Goal: Find specific page/section: Find specific page/section

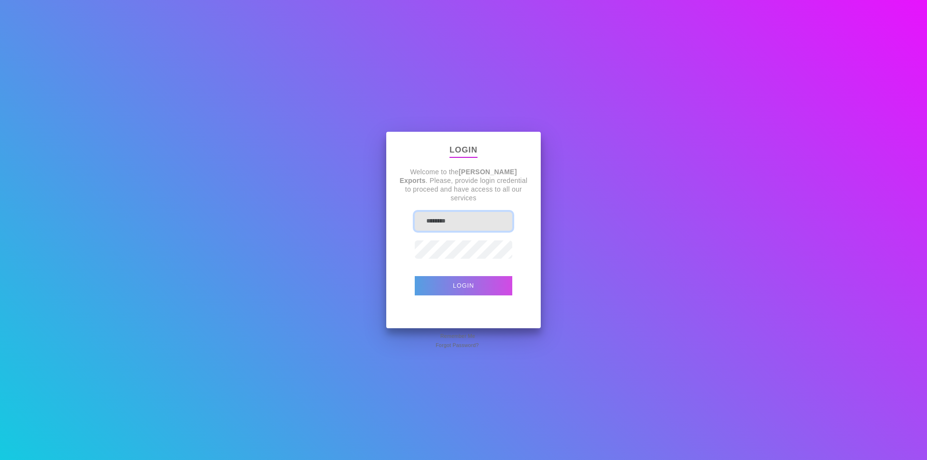
type input "**********"
click at [451, 283] on button "Login" at bounding box center [464, 285] width 98 height 19
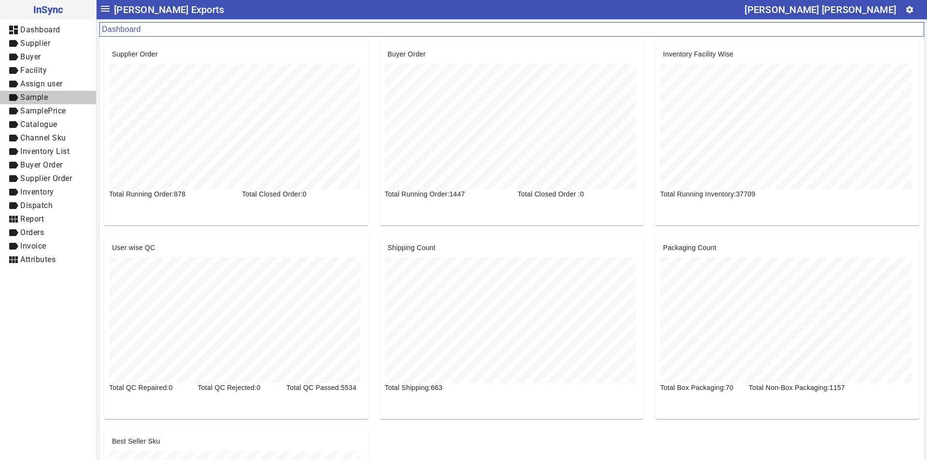
click at [44, 94] on span "Sample" at bounding box center [34, 97] width 28 height 9
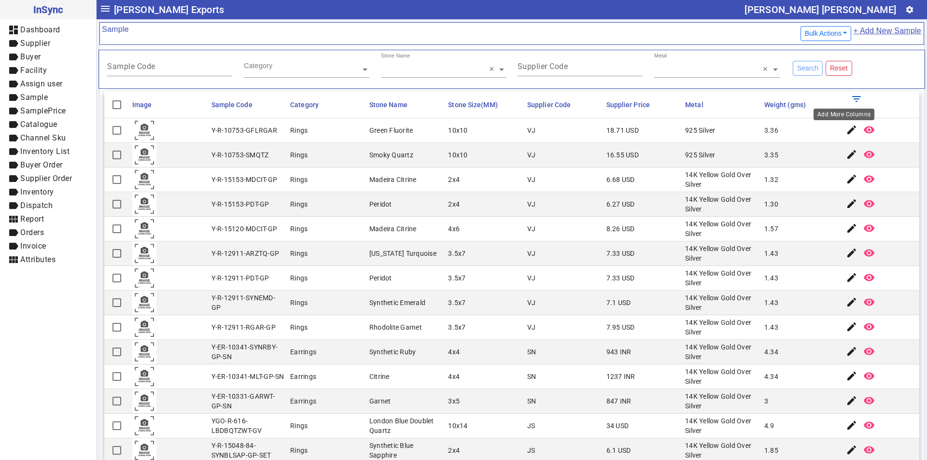
click at [851, 101] on mat-icon "filter_list" at bounding box center [857, 99] width 12 height 12
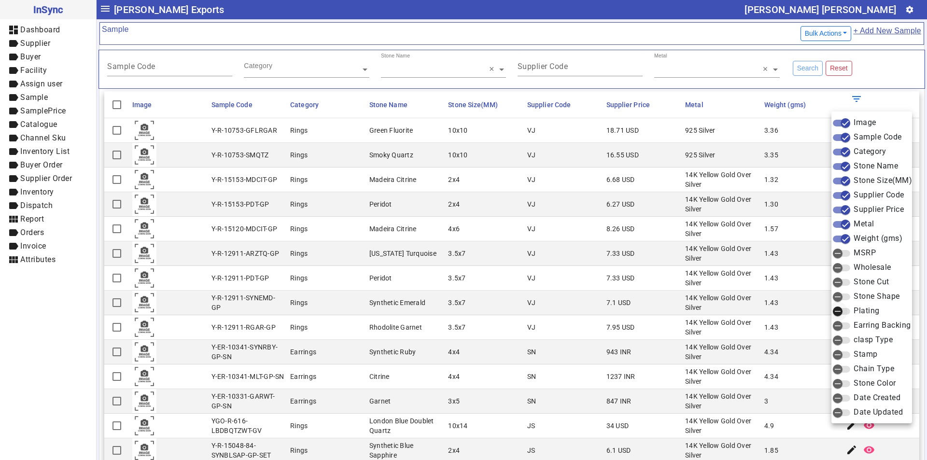
click at [840, 311] on icon "button" at bounding box center [838, 311] width 9 height 9
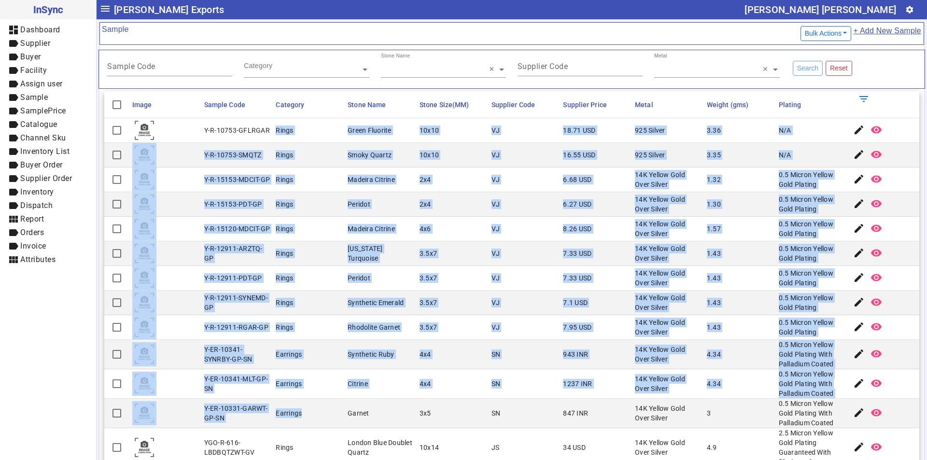
drag, startPoint x: 274, startPoint y: 129, endPoint x: 299, endPoint y: 416, distance: 288.4
click at [358, 242] on mat-cell "Arizona Turquoise" at bounding box center [381, 254] width 72 height 25
